Goal: Check status: Check status

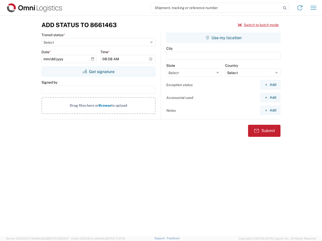
click at [216, 8] on input "search" at bounding box center [216, 8] width 130 height 10
click at [285, 8] on icon at bounding box center [284, 8] width 7 height 7
click at [300, 8] on icon at bounding box center [300, 8] width 8 height 8
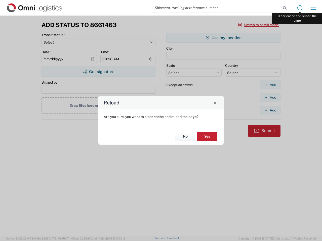
click at [313, 8] on div "Reload Are you sure, you want to clear cache and reload the page? No Yes" at bounding box center [161, 120] width 322 height 241
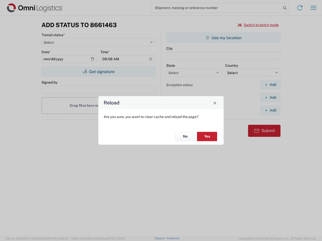
click at [258, 25] on div "Reload Are you sure, you want to clear cache and reload the page? No Yes" at bounding box center [161, 120] width 322 height 241
click at [98, 72] on div "Reload Are you sure, you want to clear cache and reload the page? No Yes" at bounding box center [161, 120] width 322 height 241
click at [223, 38] on div "Reload Are you sure, you want to clear cache and reload the page? No Yes" at bounding box center [161, 120] width 322 height 241
click at [270, 85] on div "Reload Are you sure, you want to clear cache and reload the page? No Yes" at bounding box center [161, 120] width 322 height 241
click at [270, 98] on div "Reload Are you sure, you want to clear cache and reload the page? No Yes" at bounding box center [161, 120] width 322 height 241
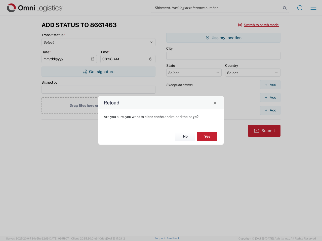
click at [270, 110] on div "Reload Are you sure, you want to clear cache and reload the page? No Yes" at bounding box center [161, 120] width 322 height 241
